Goal: Find specific fact: Find specific fact

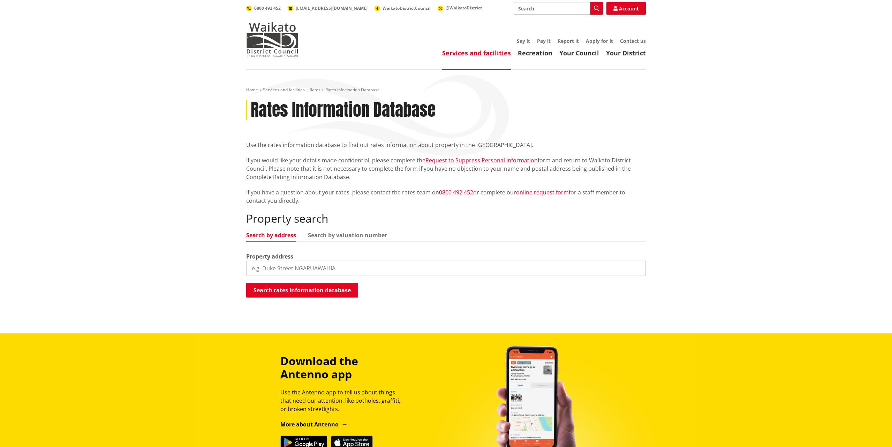
click at [331, 269] on input "search" at bounding box center [446, 268] width 400 height 15
paste input "[STREET_ADDRESS][PERSON_NAME]"
type input "[STREET_ADDRESS][PERSON_NAME]"
click at [302, 286] on button "Search rates information database" at bounding box center [302, 290] width 112 height 15
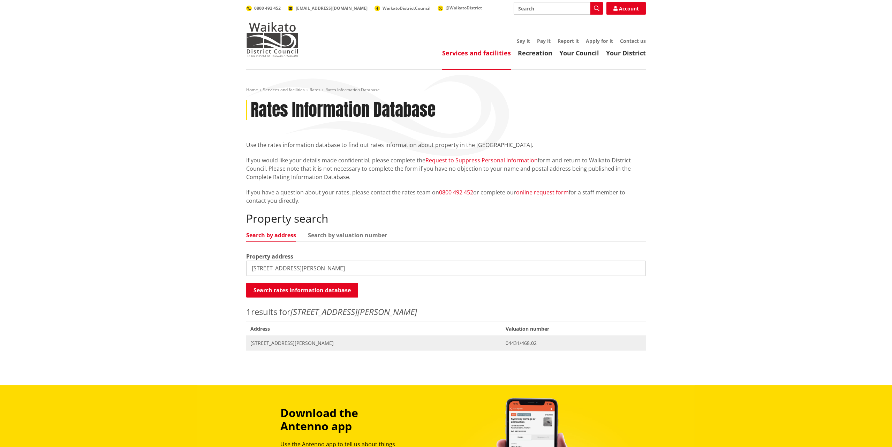
click at [303, 342] on span "[STREET_ADDRESS][PERSON_NAME]" at bounding box center [373, 343] width 247 height 7
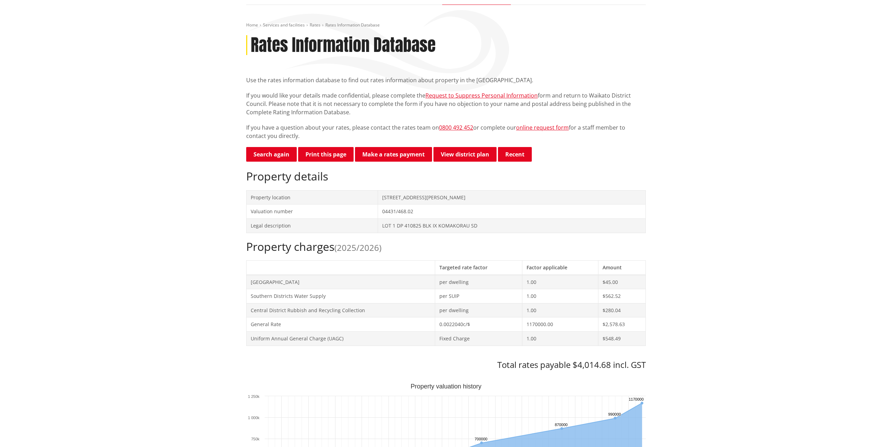
scroll to position [65, 0]
drag, startPoint x: 610, startPoint y: 365, endPoint x: 580, endPoint y: 365, distance: 30.7
click at [579, 365] on h3 "Total rates payable $4,014.68 incl. GST" at bounding box center [446, 366] width 400 height 10
copy h3 "4,014.68"
